Goal: Book appointment/travel/reservation

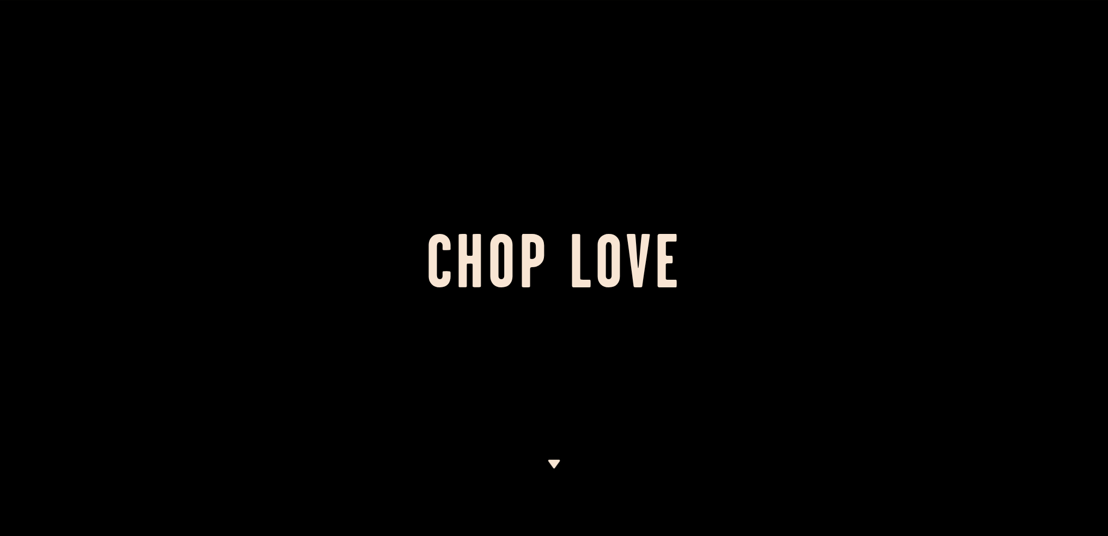
click at [555, 378] on img at bounding box center [554, 463] width 14 height 9
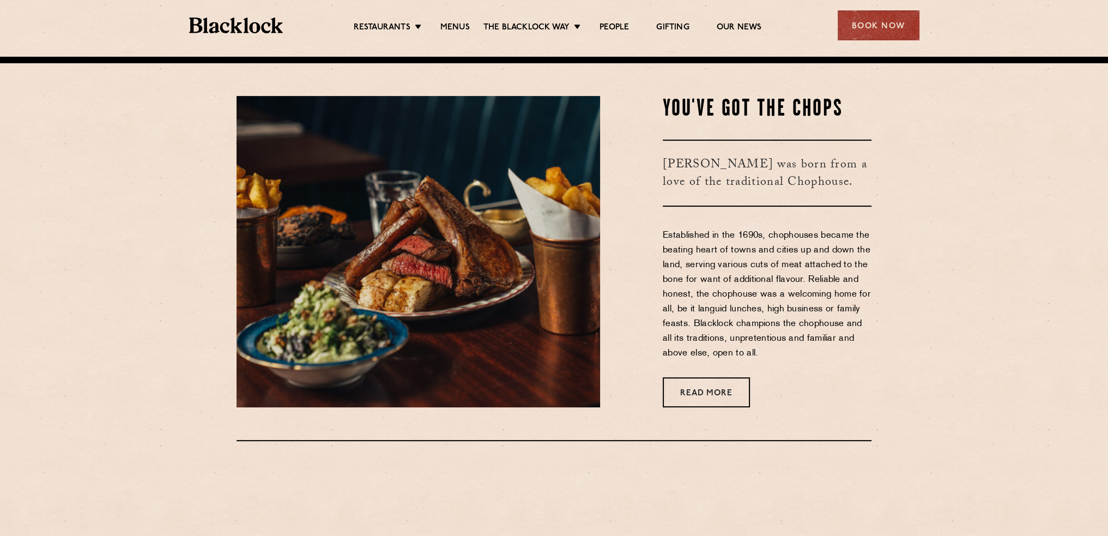
scroll to position [479, 0]
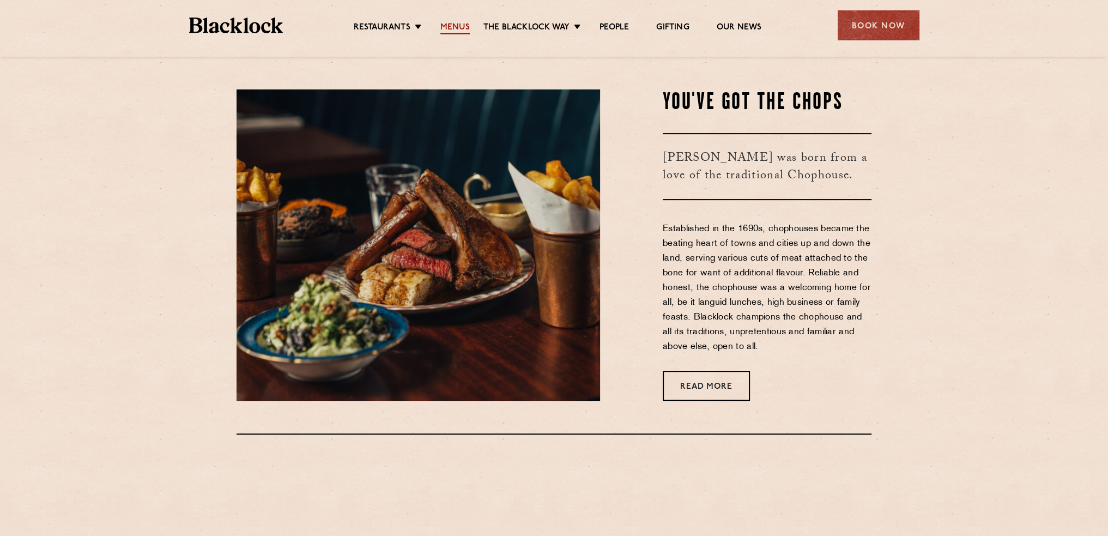
click at [451, 27] on link "Menus" at bounding box center [454, 28] width 29 height 12
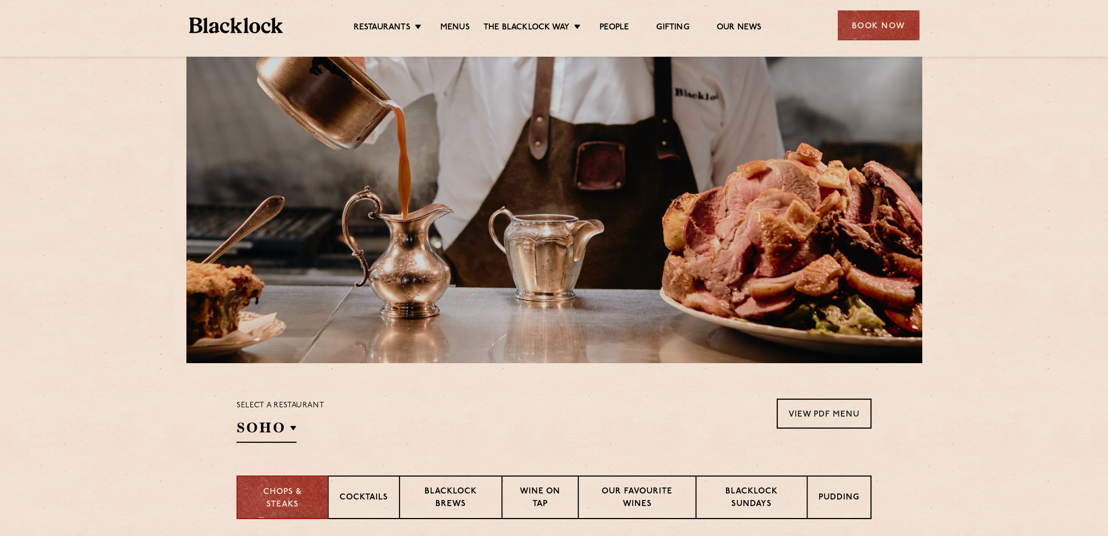
scroll to position [54, 0]
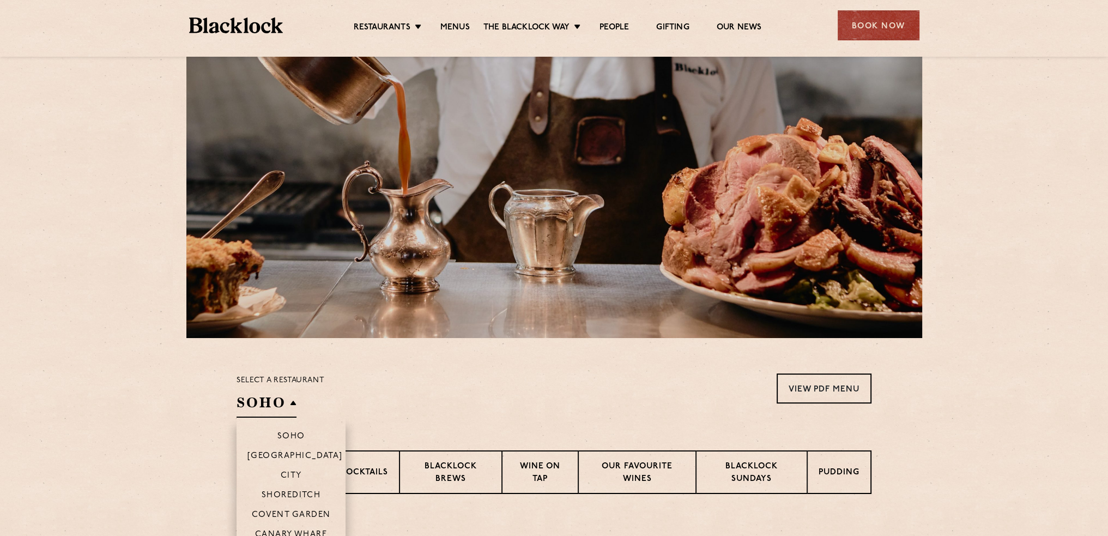
click at [294, 405] on h2 "SOHO" at bounding box center [267, 405] width 60 height 25
click at [289, 475] on p "City" at bounding box center [291, 476] width 21 height 11
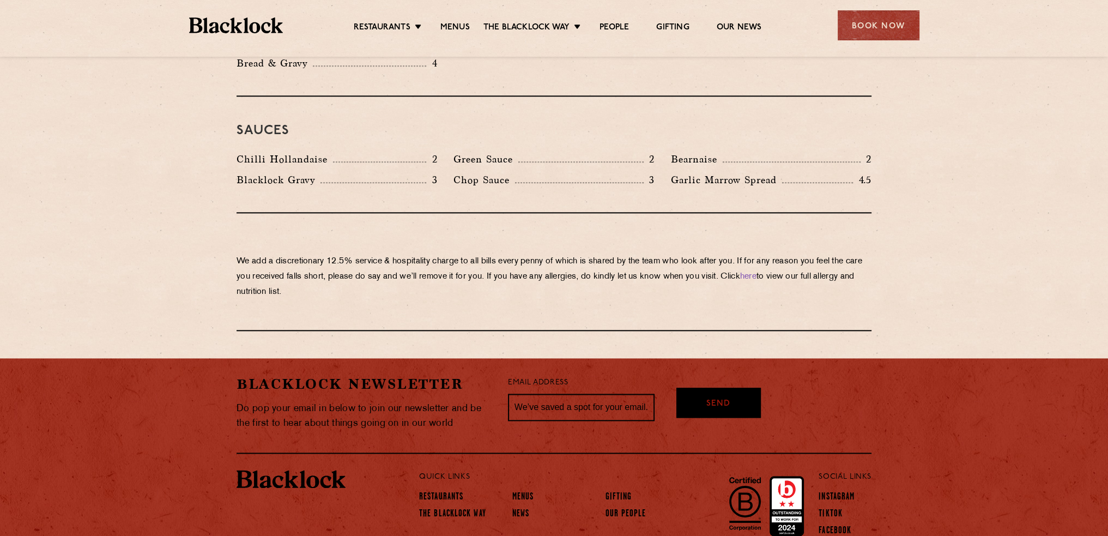
scroll to position [1833, 0]
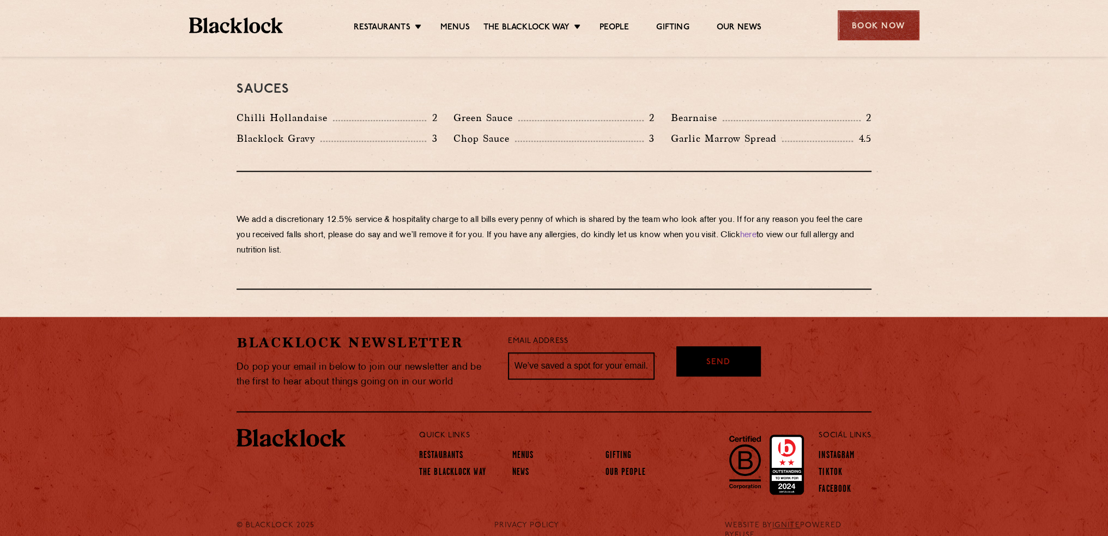
click at [865, 28] on div "Book Now" at bounding box center [879, 25] width 82 height 30
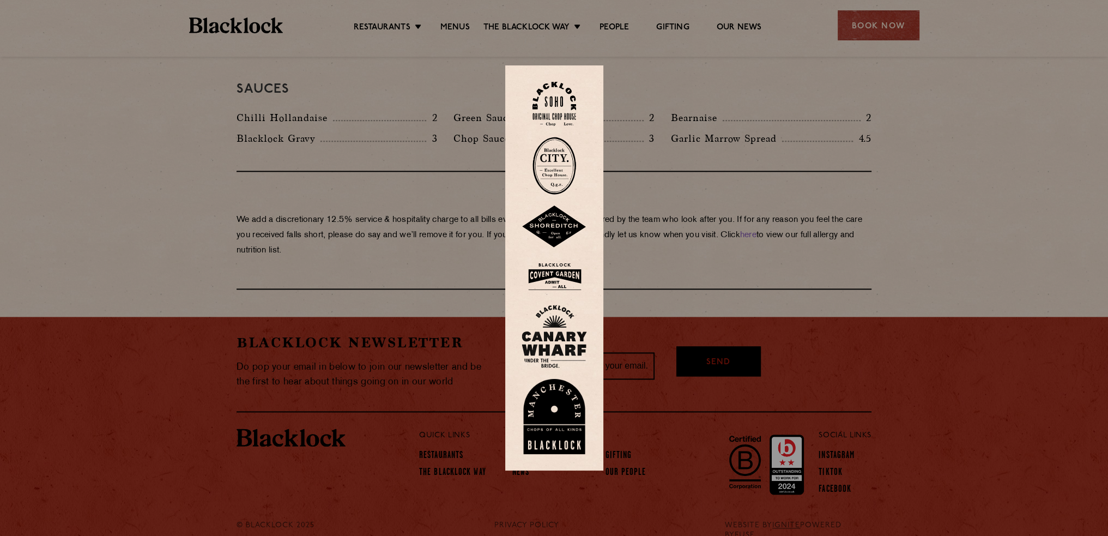
click at [557, 166] on img at bounding box center [554, 166] width 44 height 58
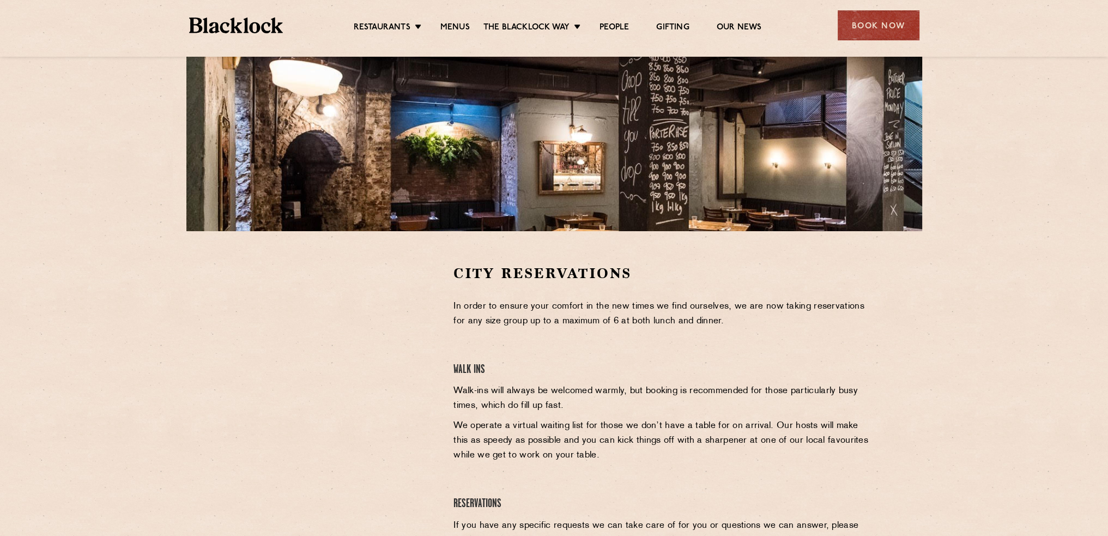
scroll to position [163, 0]
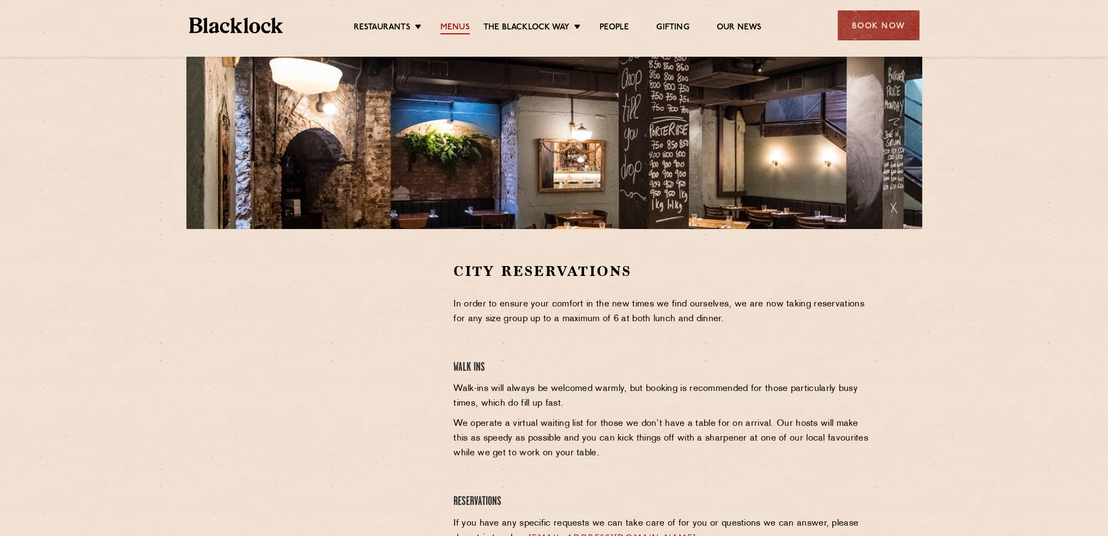
click at [460, 22] on link "Menus" at bounding box center [454, 28] width 29 height 12
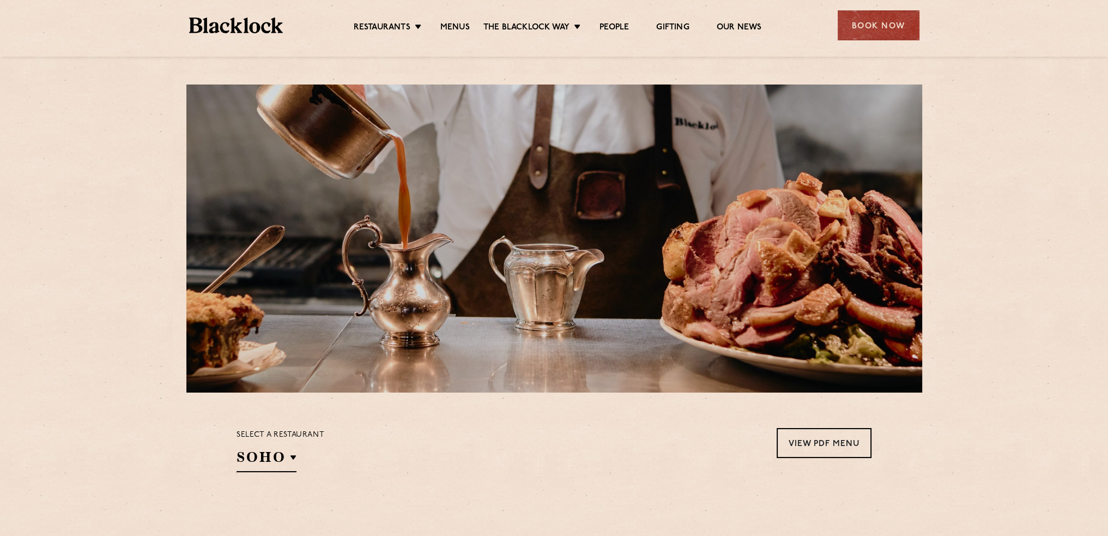
scroll to position [163, 0]
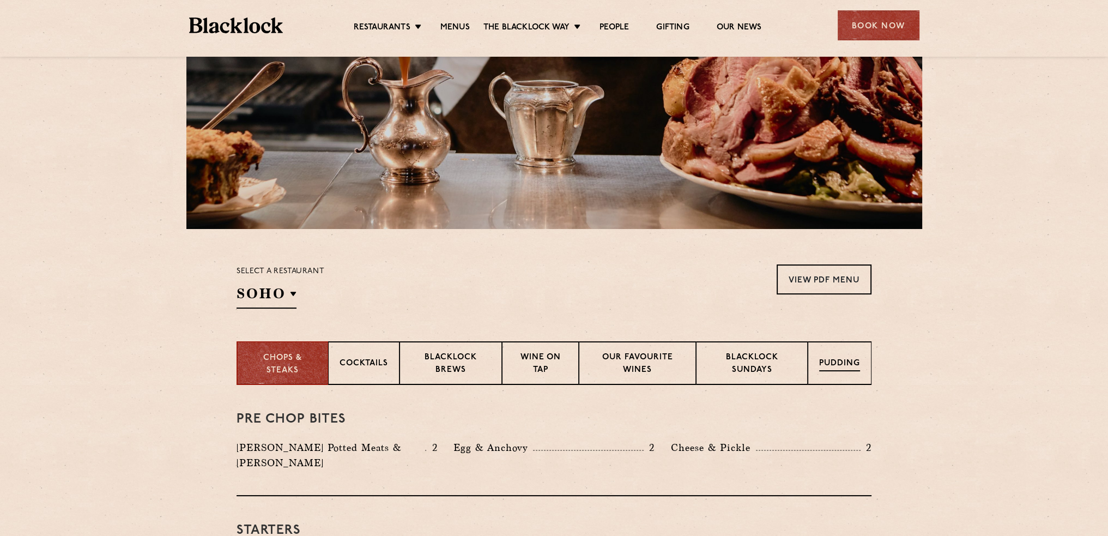
click at [833, 361] on p "Pudding" at bounding box center [839, 364] width 41 height 14
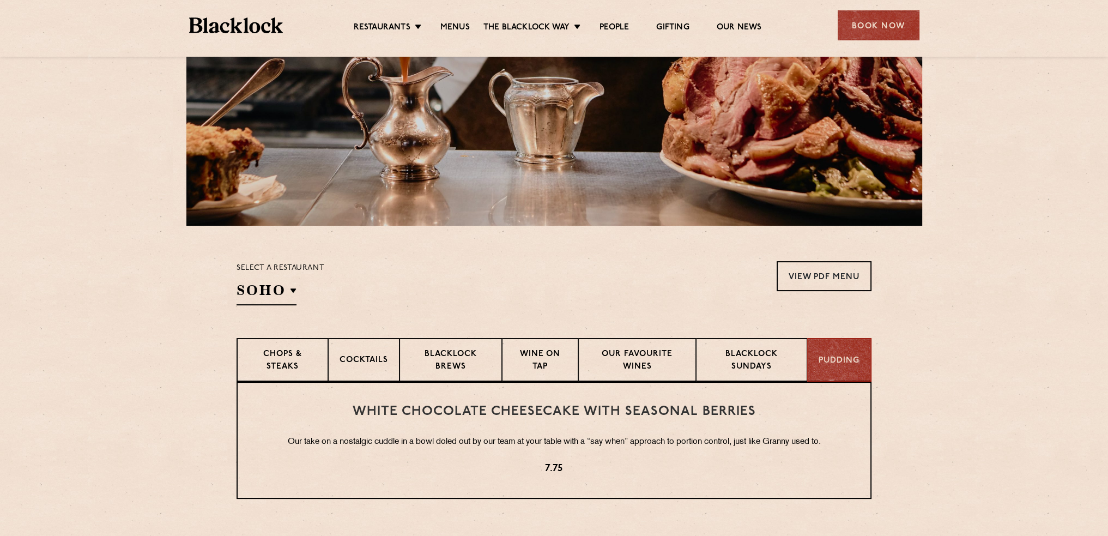
scroll to position [36, 0]
